Goal: Task Accomplishment & Management: Complete application form

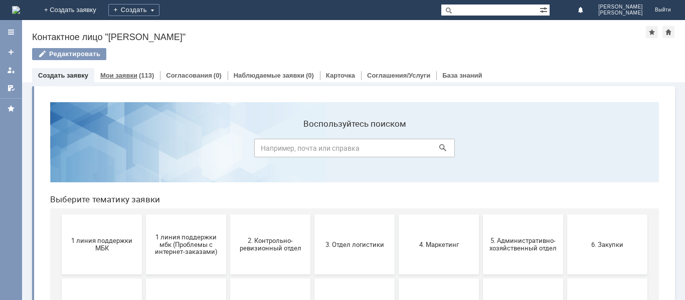
click at [128, 70] on div "Мои заявки (113)" at bounding box center [127, 75] width 66 height 15
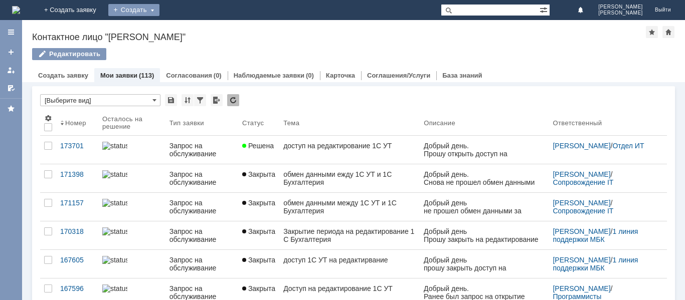
click at [159, 4] on div "Создать" at bounding box center [133, 10] width 51 height 12
click at [187, 27] on link "Заявка" at bounding box center [148, 30] width 76 height 12
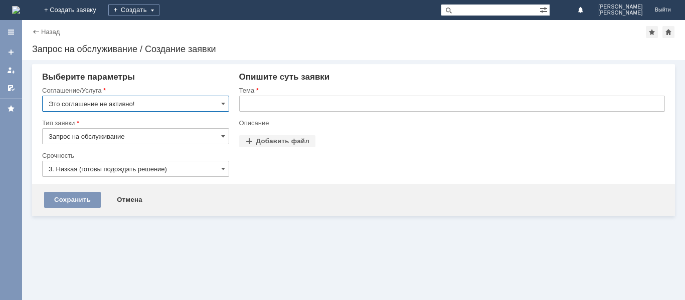
click at [186, 107] on input "Это соглашение не активно!" at bounding box center [135, 104] width 187 height 16
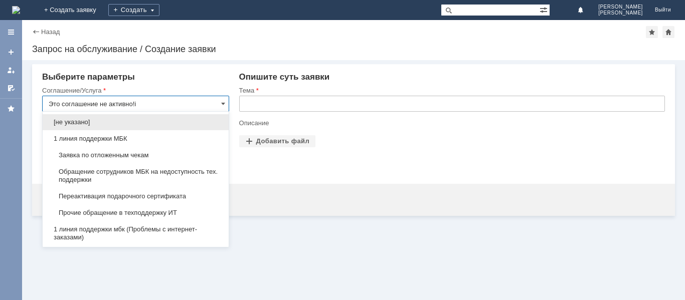
type input "Это соглашение не активно!it"
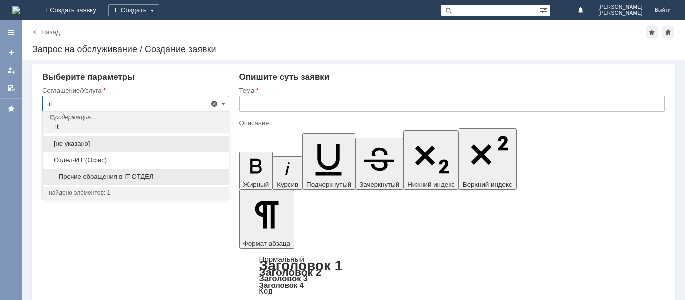
click at [157, 178] on span "Прочие обращения в IT ОТДЕЛ" at bounding box center [136, 177] width 174 height 8
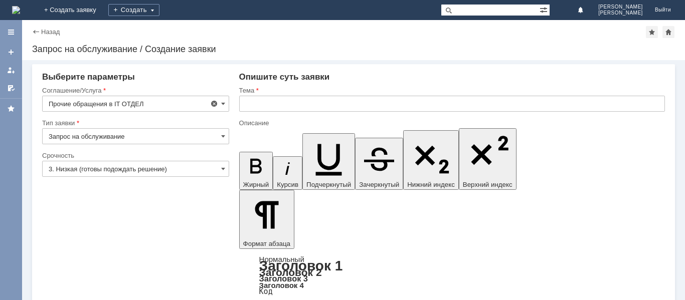
type input "Прочие обращения в IT ОТДЕЛ"
click at [121, 171] on input "3. Низкая (готовы подождать решение)" at bounding box center [135, 169] width 187 height 16
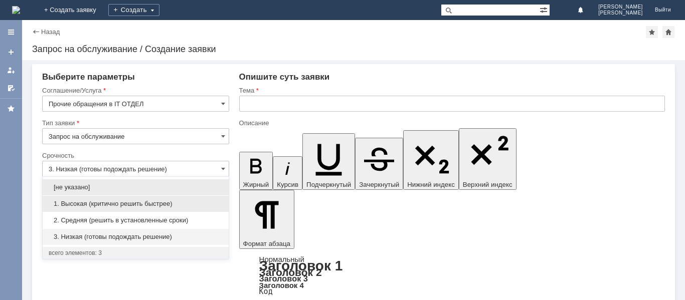
click at [115, 207] on span "1. Высокая (критично решить быстрее)" at bounding box center [136, 204] width 174 height 8
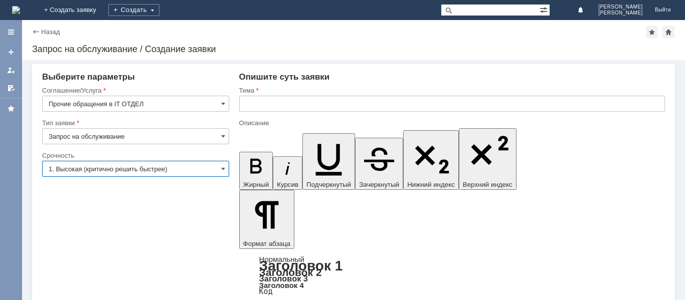
type input "1. Высокая (критично решить быстрее)"
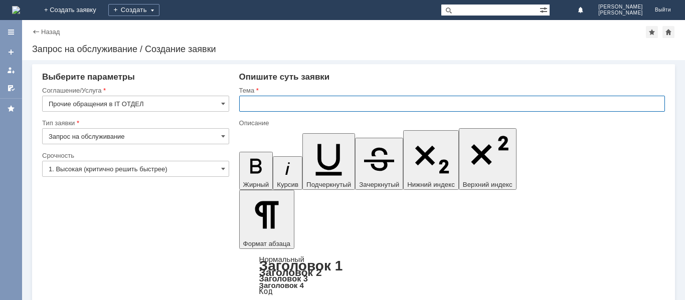
click at [311, 105] on input "text" at bounding box center [452, 104] width 426 height 16
type input "p"
type input "закрытие доступа на редактирование 1С УТ"
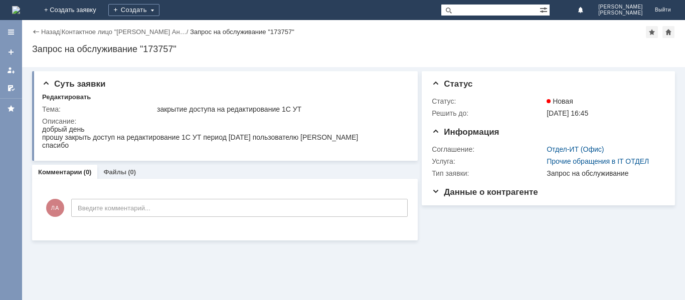
click at [53, 30] on link "Назад" at bounding box center [50, 32] width 19 height 8
